Goal: Task Accomplishment & Management: Manage account settings

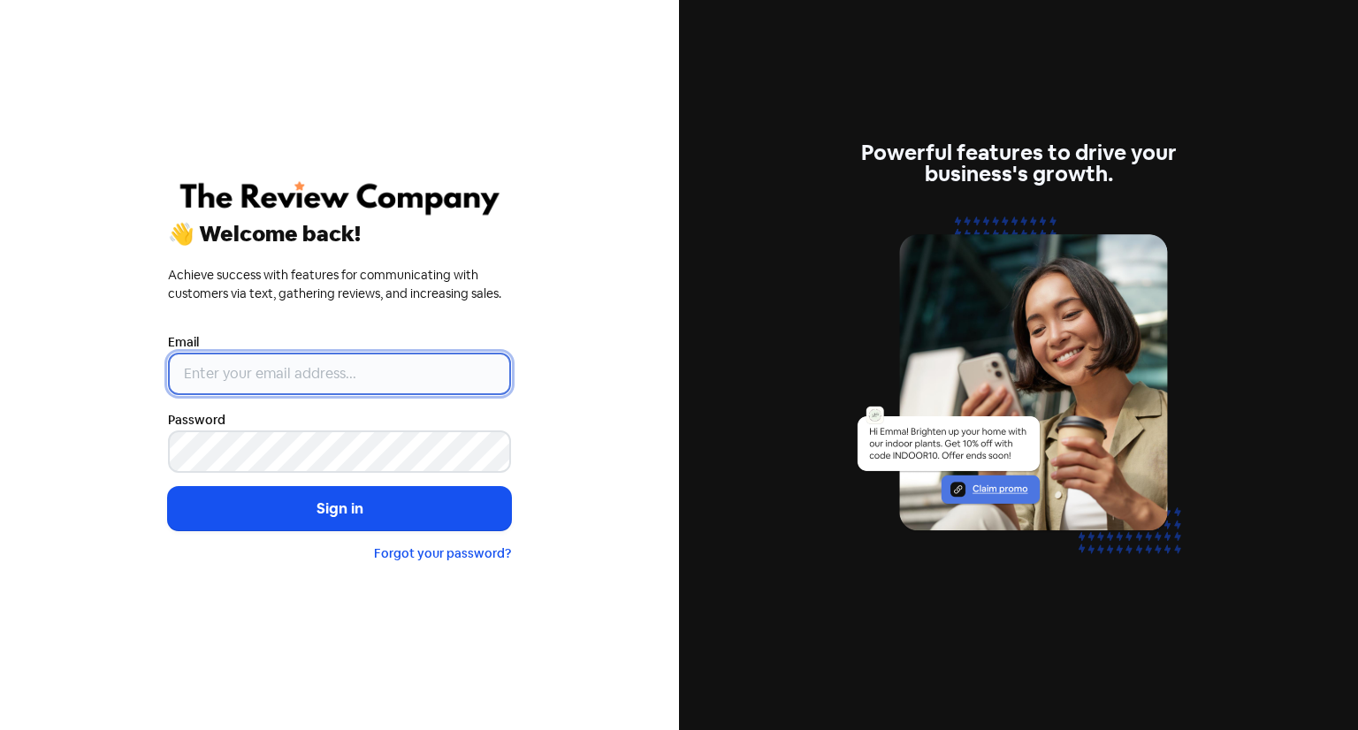
type input "[EMAIL_ADDRESS][DOMAIN_NAME]"
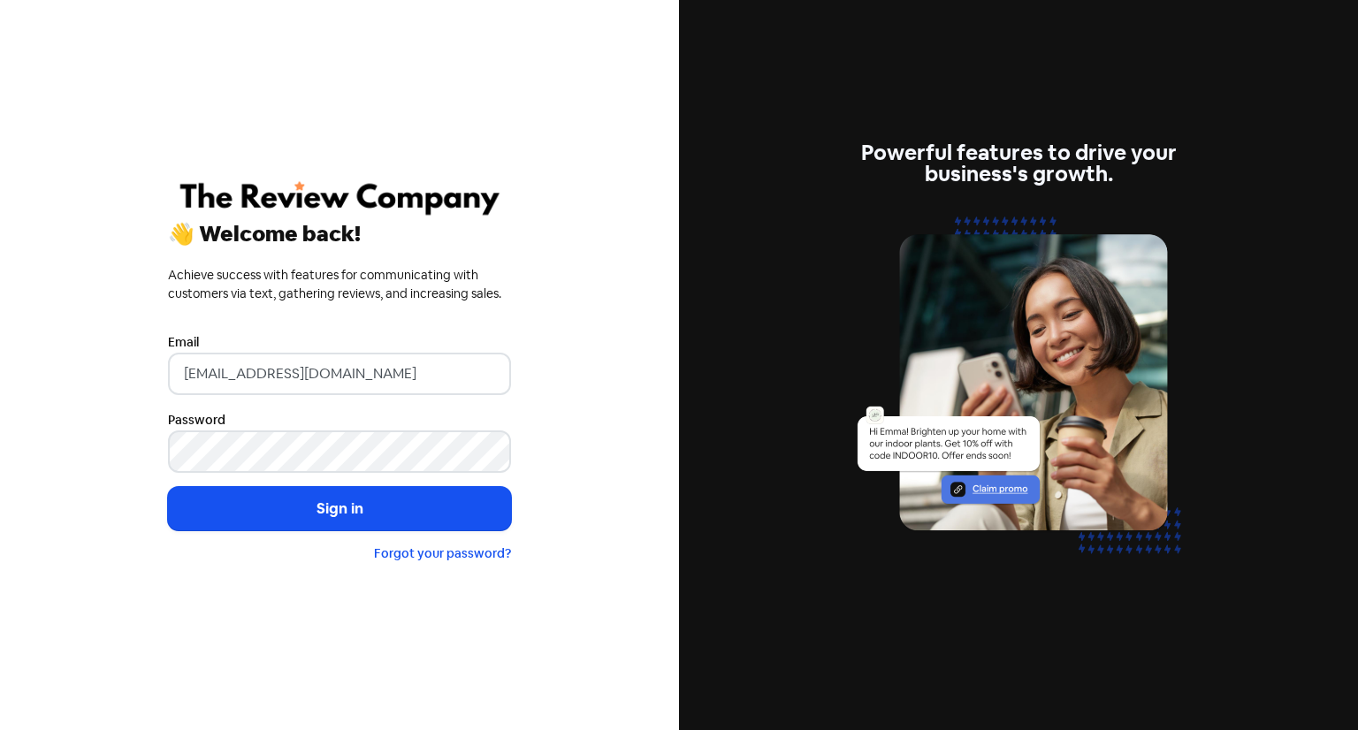
click at [318, 522] on button "Sign in" at bounding box center [339, 509] width 343 height 44
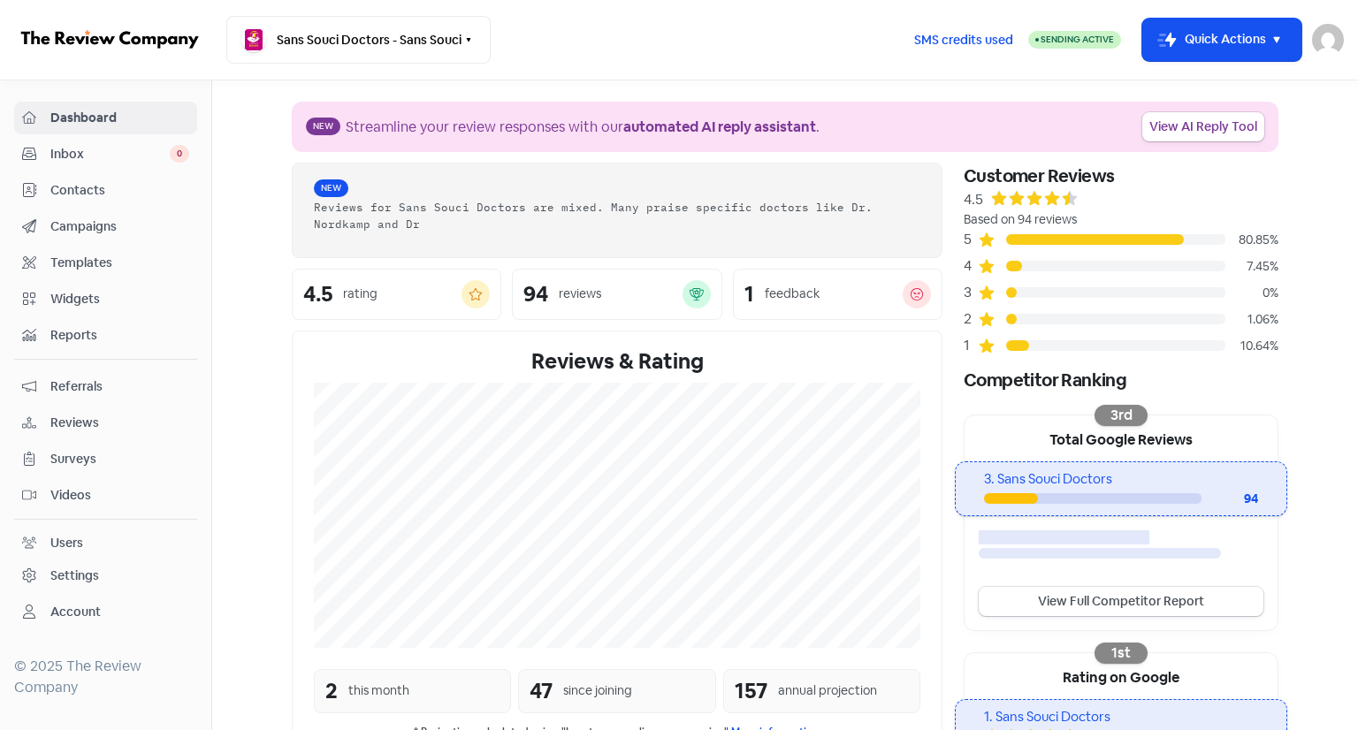
click at [91, 183] on span "Contacts" at bounding box center [119, 190] width 139 height 19
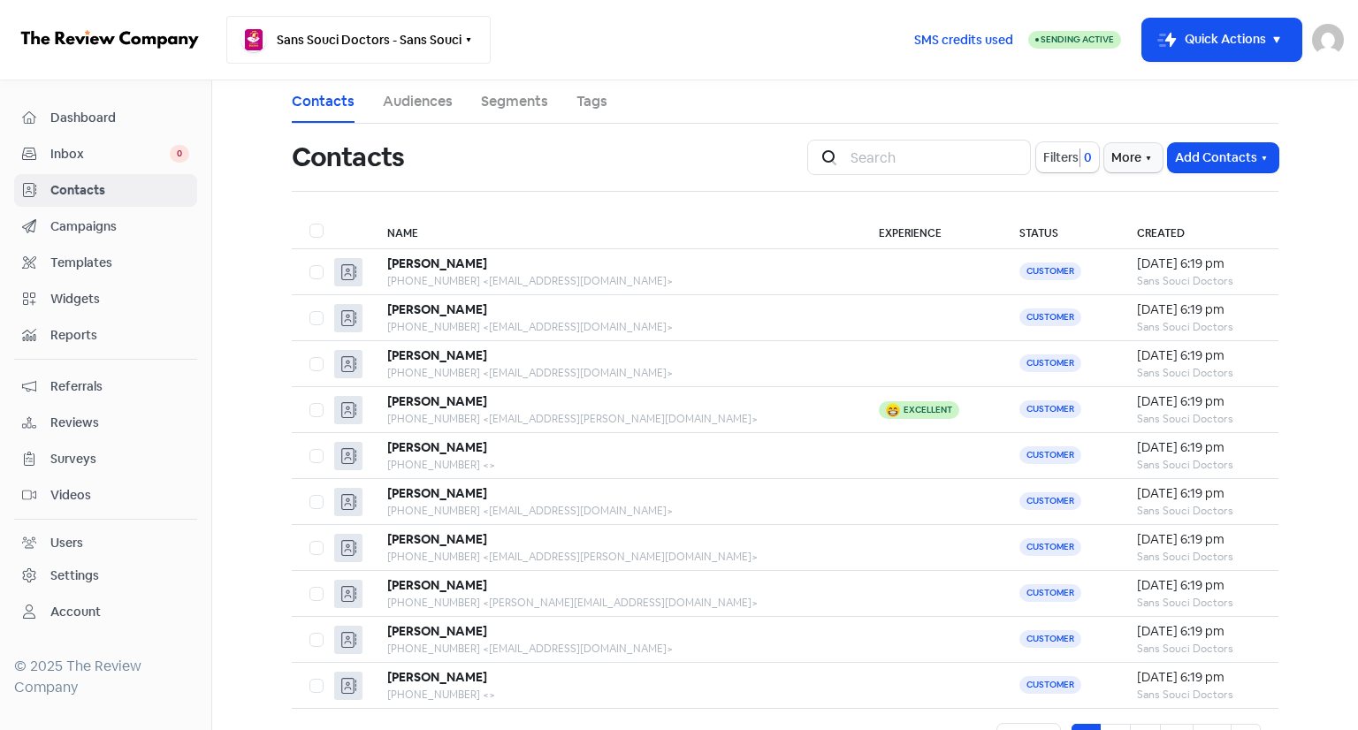
click at [343, 57] on button "Sans Souci Doctors - Sans Souci" at bounding box center [358, 40] width 264 height 48
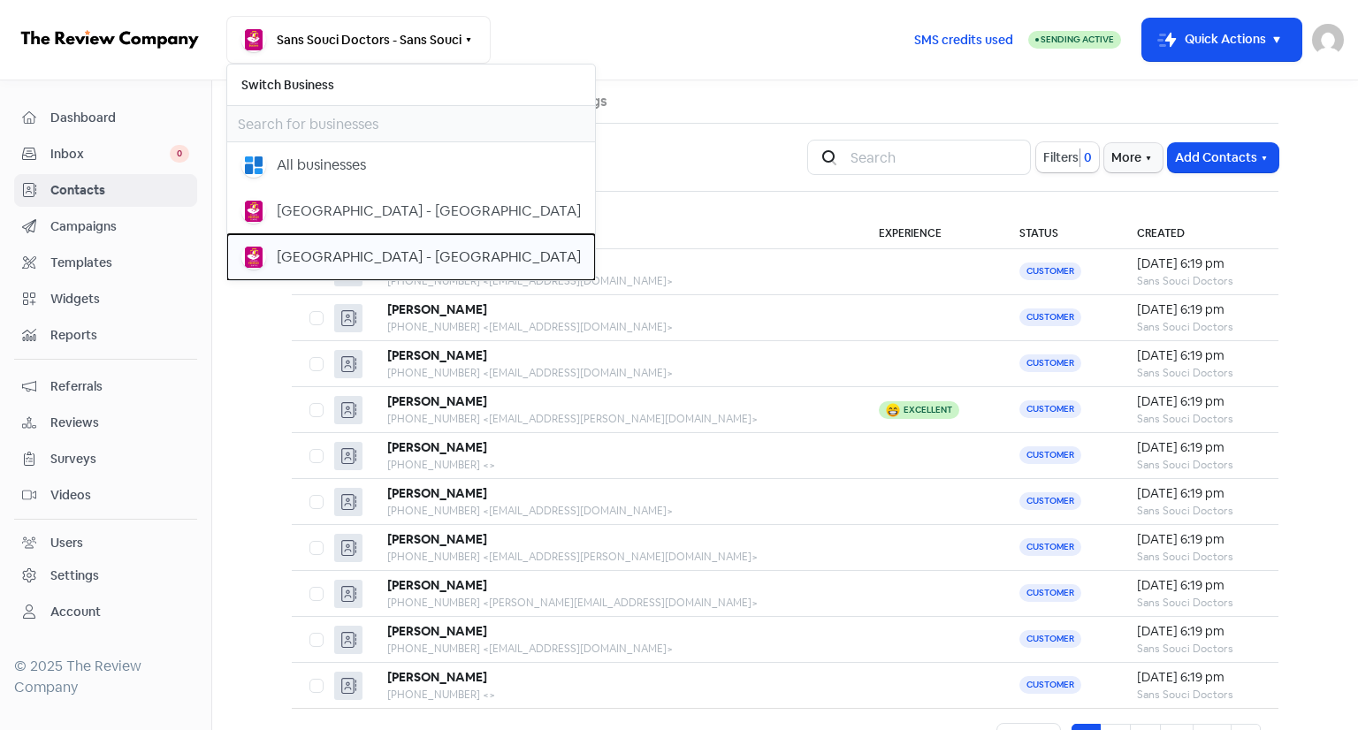
click at [321, 248] on div "Earlwood Medical Centre - Earlwood" at bounding box center [429, 257] width 304 height 21
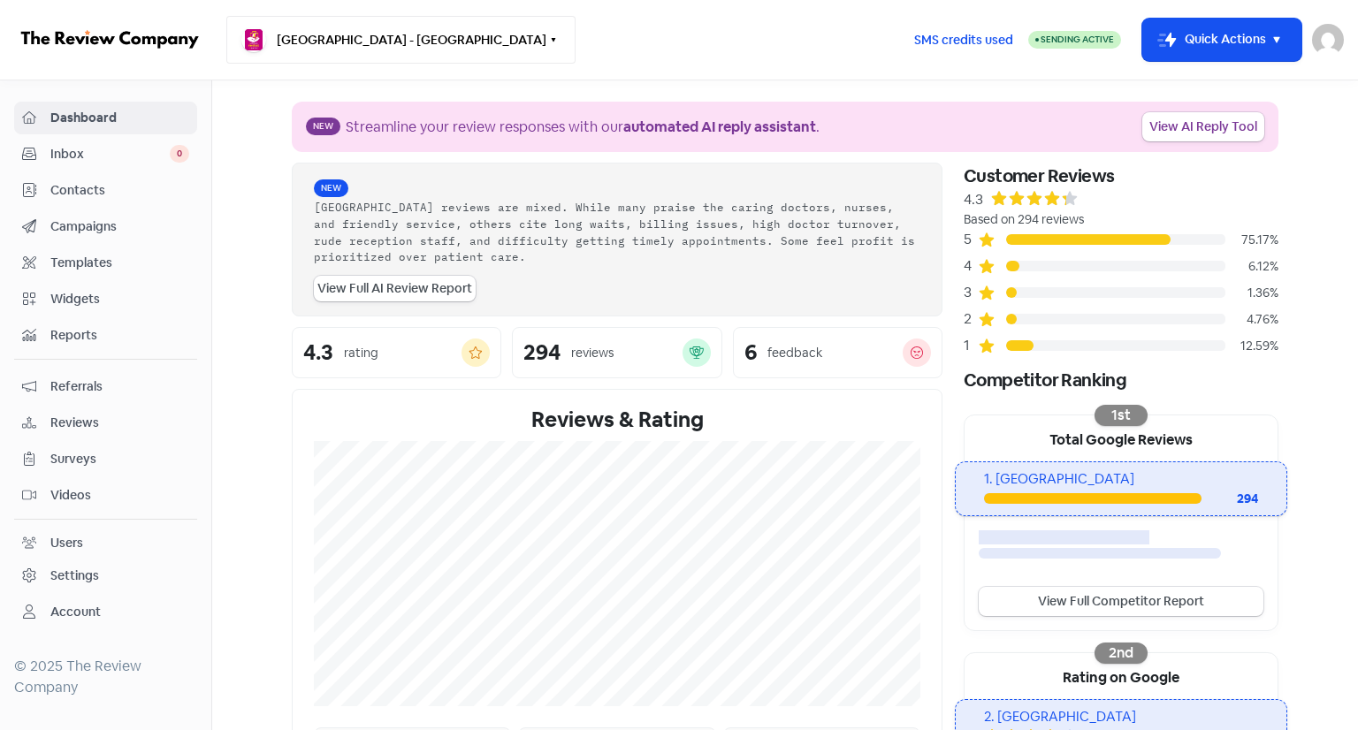
click at [404, 33] on button "[GEOGRAPHIC_DATA] - [GEOGRAPHIC_DATA]" at bounding box center [400, 40] width 349 height 48
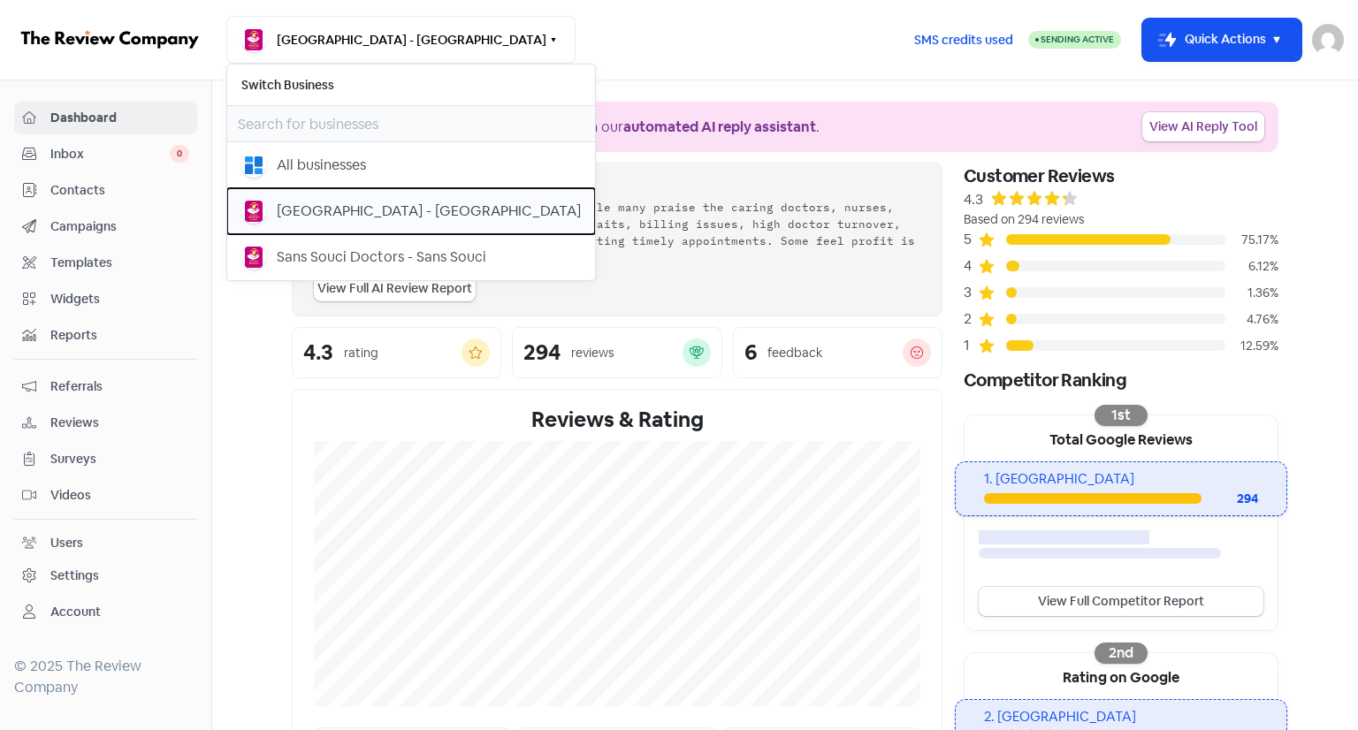
click at [361, 206] on div "Bangor Medical Centre - Bangor" at bounding box center [429, 211] width 304 height 21
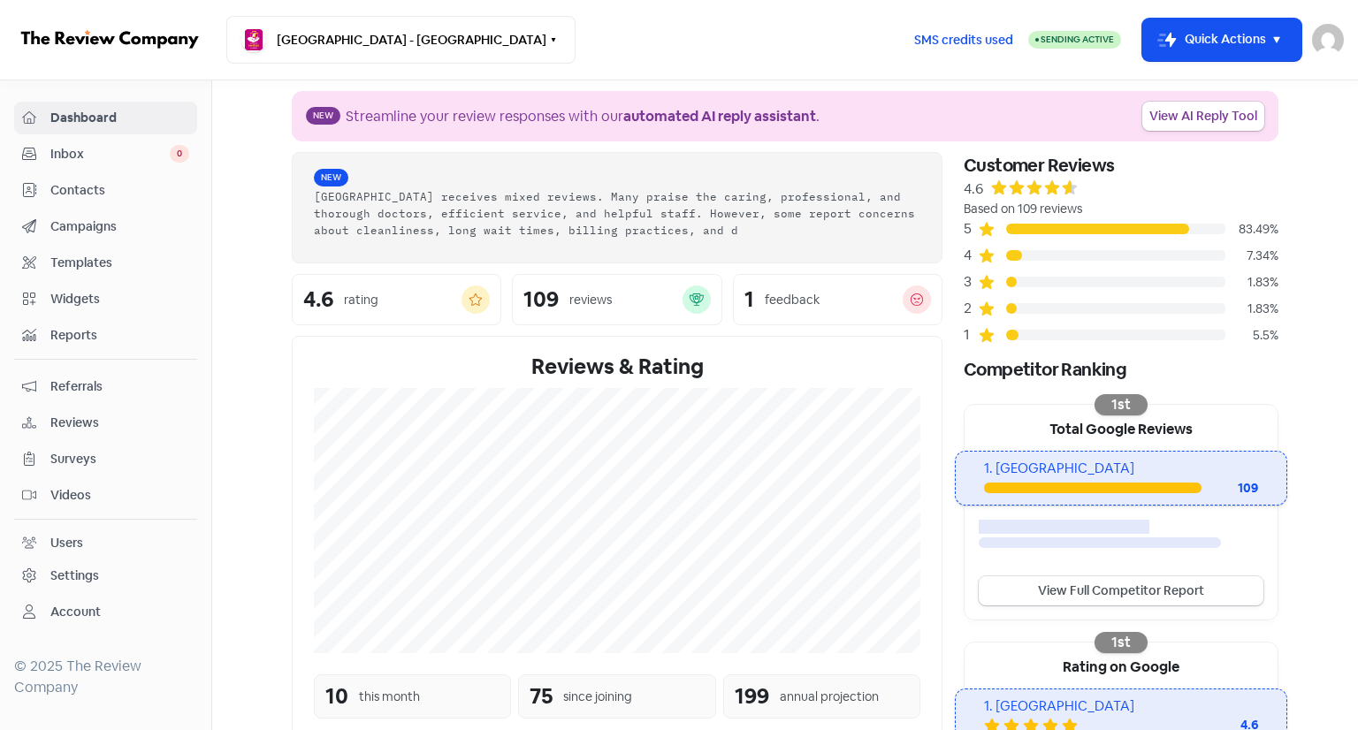
scroll to position [12, 0]
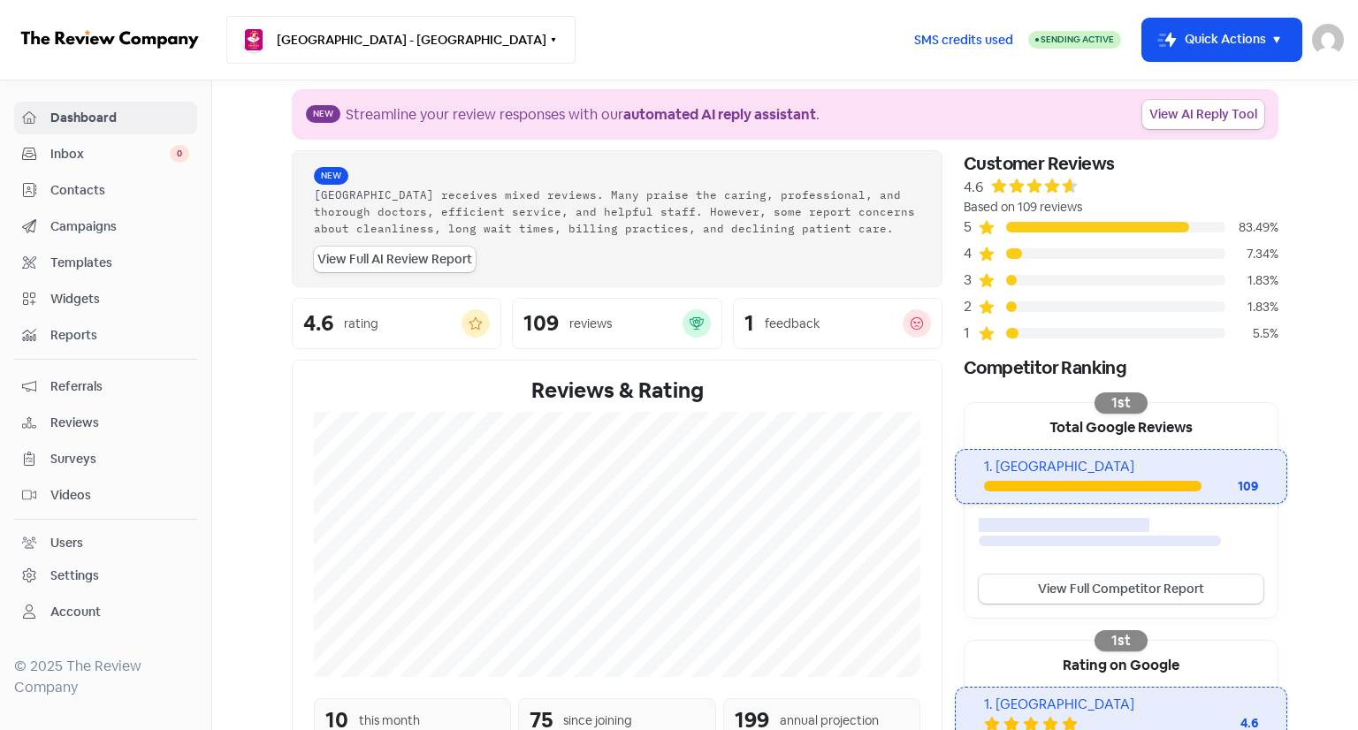
click at [385, 49] on button "[GEOGRAPHIC_DATA] - [GEOGRAPHIC_DATA]" at bounding box center [400, 40] width 349 height 48
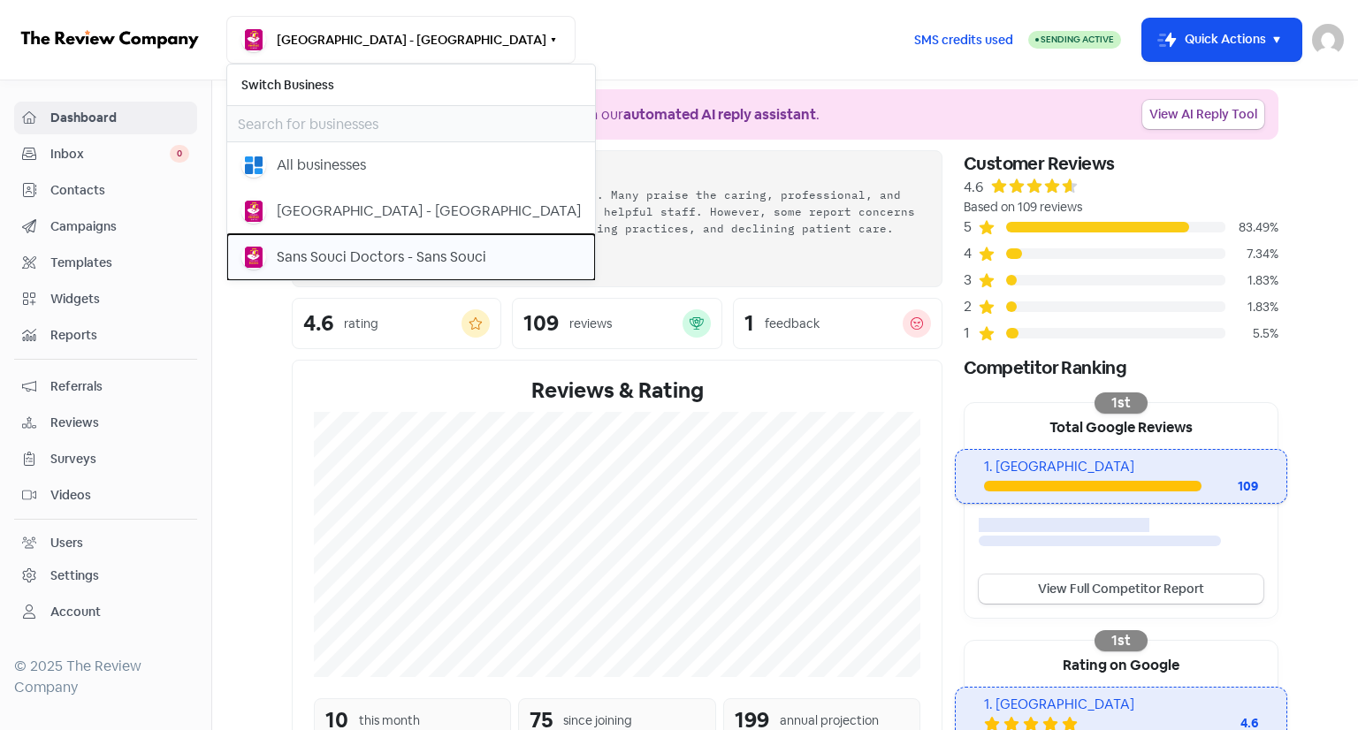
click at [343, 247] on div "Sans Souci Doctors - Sans Souci" at bounding box center [381, 257] width 209 height 21
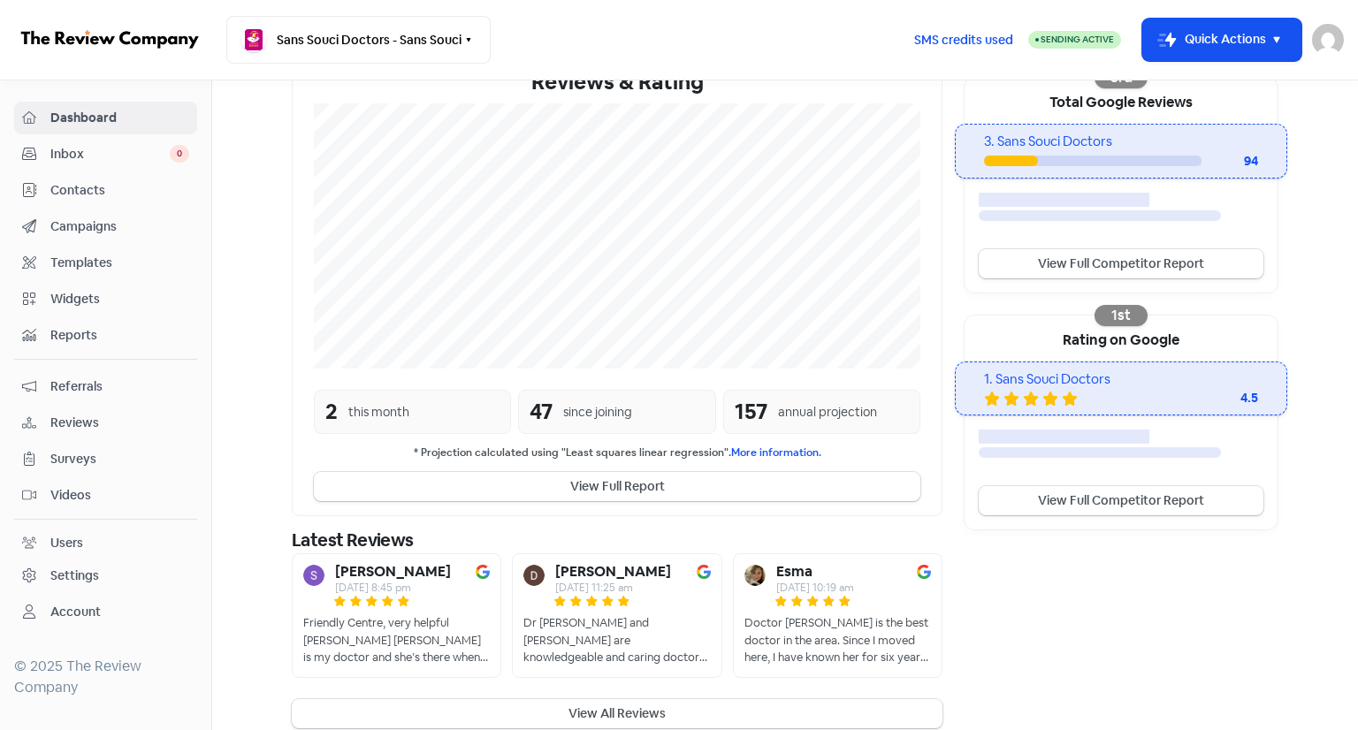
scroll to position [337, 0]
